Goal: Find specific page/section: Find specific page/section

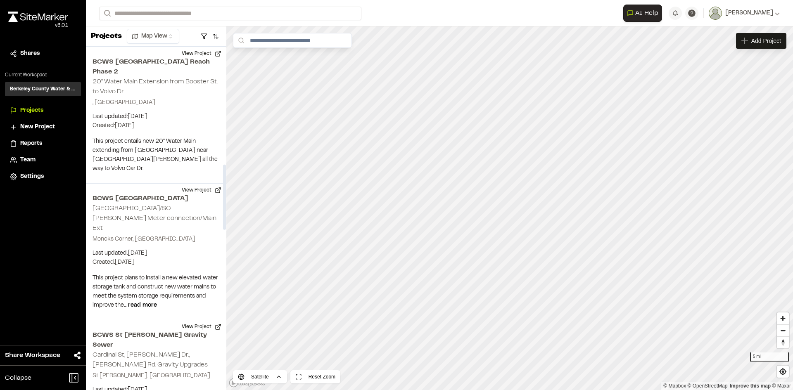
scroll to position [620, 0]
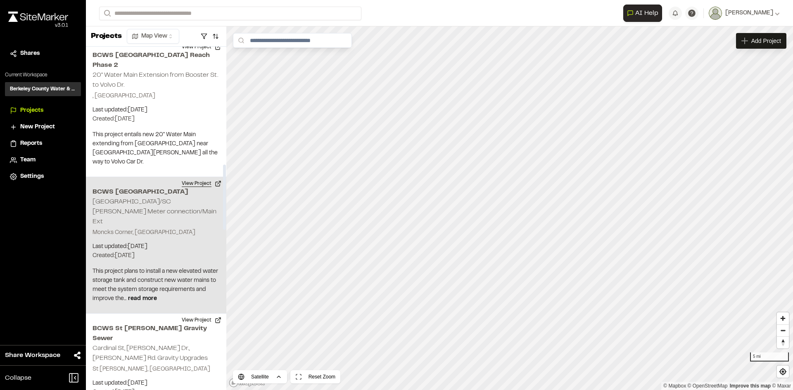
click at [195, 177] on button "View Project" at bounding box center [202, 183] width 50 height 13
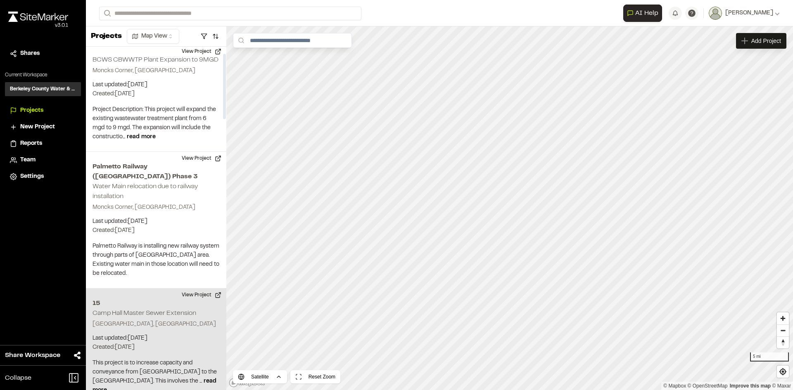
scroll to position [0, 0]
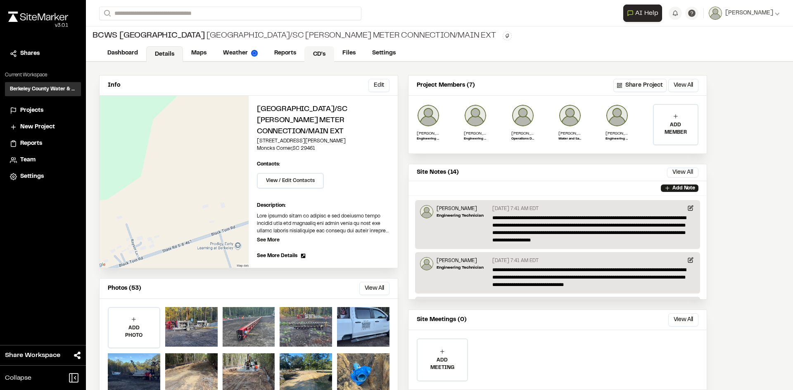
click at [321, 51] on link "CD's" at bounding box center [319, 54] width 30 height 16
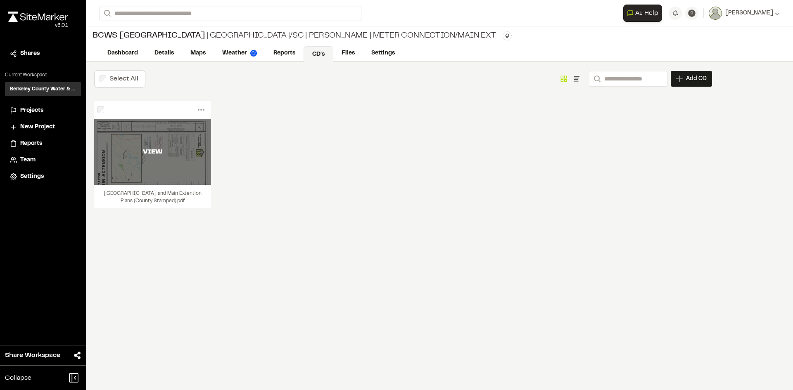
click at [155, 171] on div "VIEW" at bounding box center [152, 152] width 117 height 66
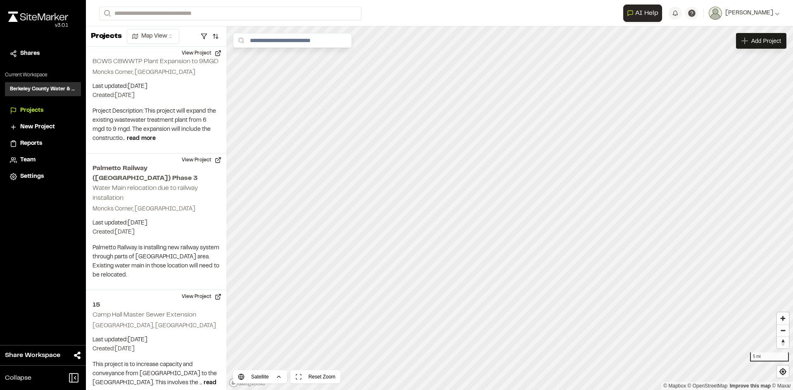
scroll to position [165, 0]
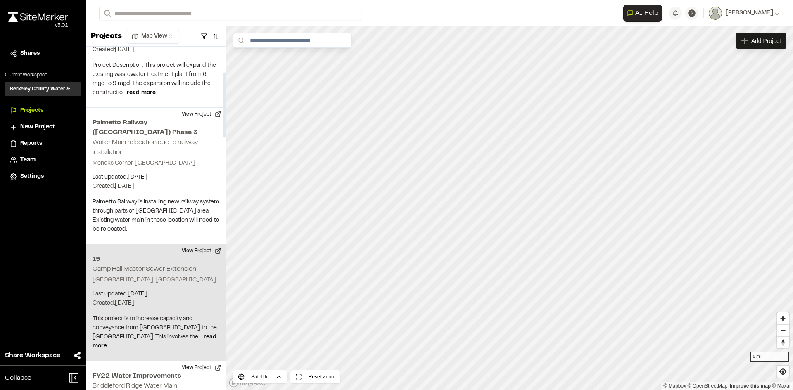
scroll to position [165, 0]
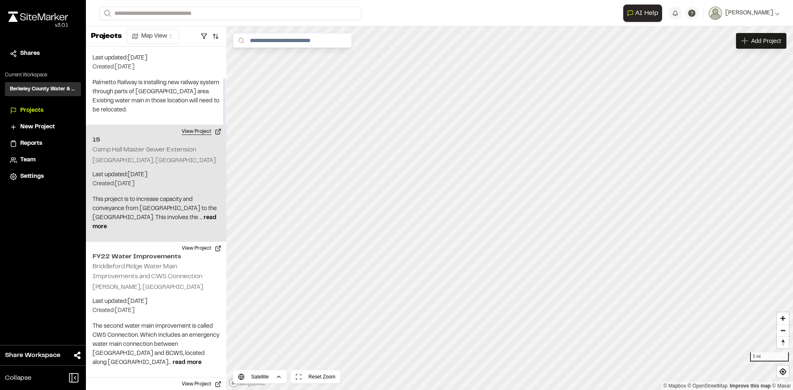
click at [191, 125] on button "View Project" at bounding box center [202, 131] width 50 height 13
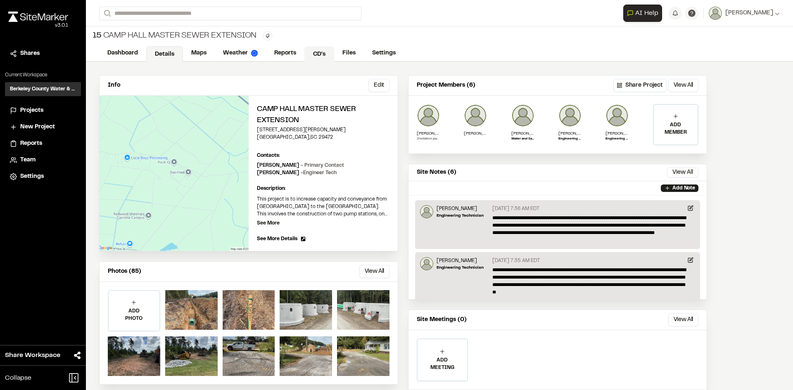
click at [323, 53] on link "CD's" at bounding box center [319, 54] width 30 height 16
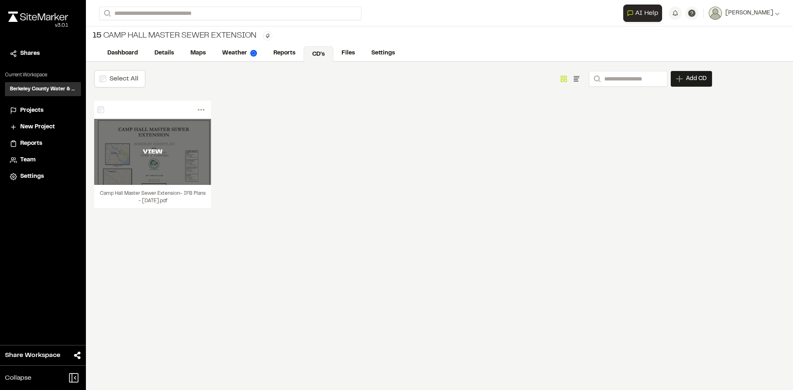
click at [162, 167] on div "VIEW" at bounding box center [152, 152] width 117 height 66
